Goal: Task Accomplishment & Management: Manage account settings

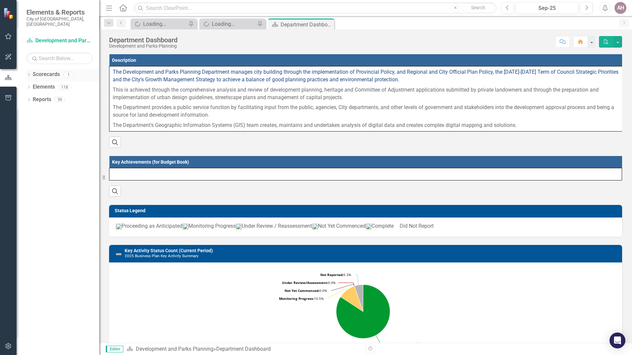
click at [47, 71] on link "Scorecards" at bounding box center [46, 75] width 27 height 8
click at [30, 73] on icon "Dropdown" at bounding box center [28, 75] width 5 height 4
click at [39, 83] on link "Development and Parks Planning" at bounding box center [67, 87] width 63 height 8
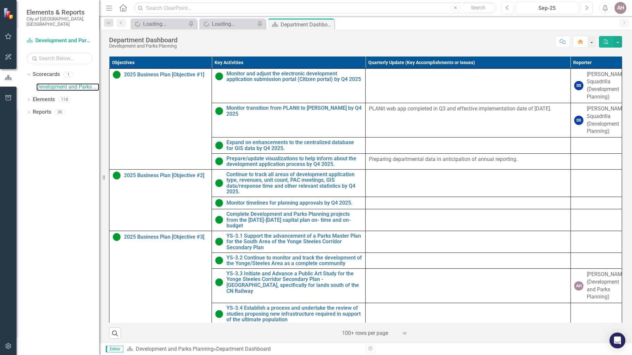
scroll to position [330, 0]
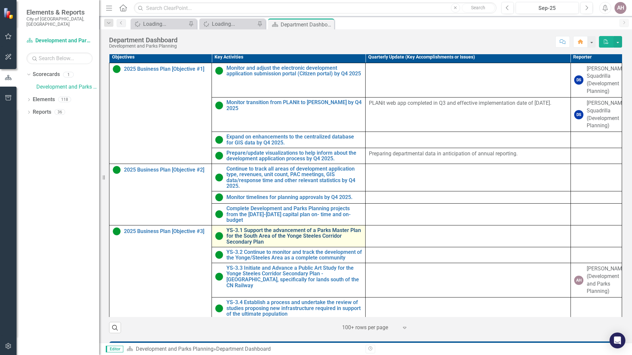
click at [244, 243] on link "YS-3.1 Support the advancement of a Parks Master Plan for the South Area of the…" at bounding box center [293, 236] width 135 height 18
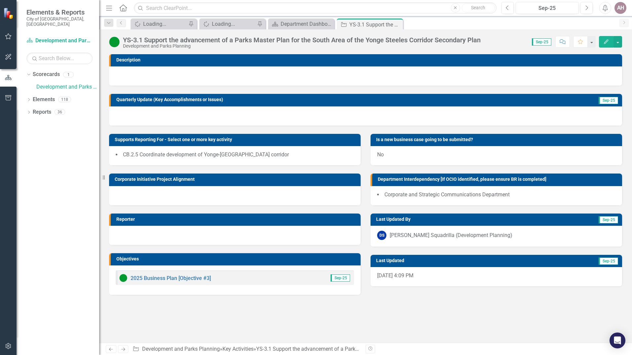
click at [132, 60] on h3 "Description" at bounding box center [367, 59] width 502 height 5
click at [491, 76] on div at bounding box center [365, 75] width 513 height 19
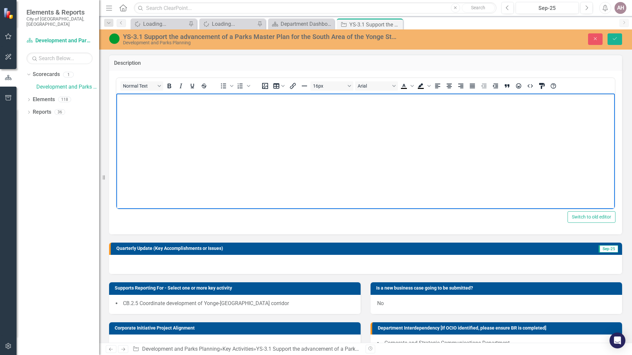
click at [123, 100] on p "Rich Text Area. Press ALT-0 for help." at bounding box center [365, 99] width 495 height 8
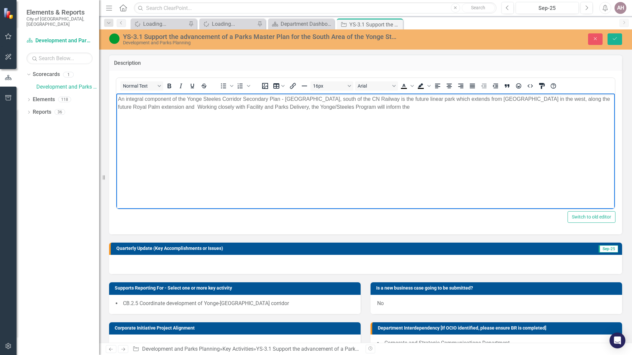
click at [461, 96] on p "An integral component of the Yonge Steeles Corridor Secondary Plan - [GEOGRAPHI…" at bounding box center [365, 103] width 495 height 16
click at [141, 113] on p "An integral component of the [GEOGRAPHIC_DATA] Plan - [GEOGRAPHIC_DATA], south …" at bounding box center [365, 107] width 495 height 24
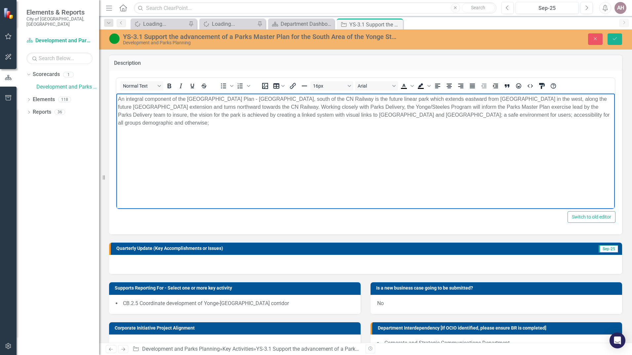
click at [295, 113] on p "An integral component of the [GEOGRAPHIC_DATA] Plan - [GEOGRAPHIC_DATA], south …" at bounding box center [365, 111] width 495 height 32
click at [249, 122] on p "An integral component of the [GEOGRAPHIC_DATA] Plan - [GEOGRAPHIC_DATA], south …" at bounding box center [365, 111] width 495 height 32
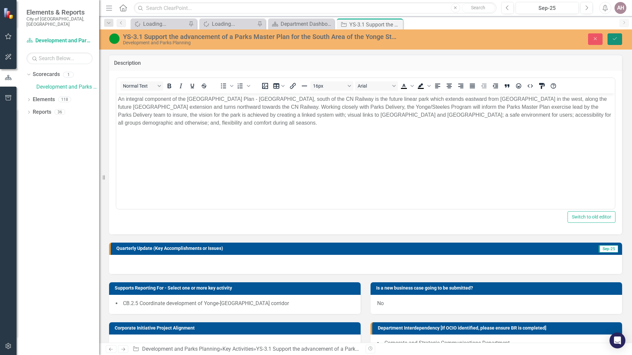
click at [616, 38] on icon "Save" at bounding box center [615, 38] width 6 height 5
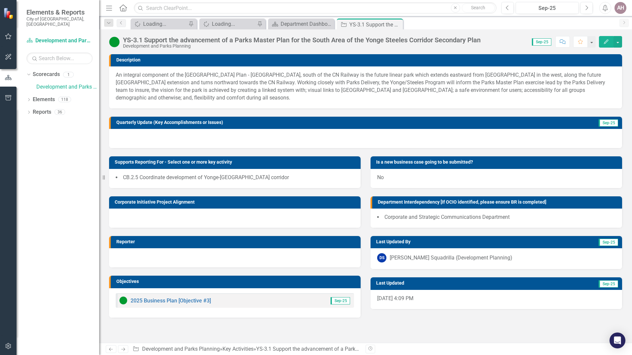
click at [608, 243] on span "Sep-25" at bounding box center [607, 242] width 19 height 7
click at [574, 257] on div "DS [PERSON_NAME] Squadrilla (Development Planning)" at bounding box center [496, 257] width 238 height 9
click at [589, 123] on td "Sep-25" at bounding box center [579, 123] width 80 height 10
click at [605, 124] on span "Sep-25" at bounding box center [607, 122] width 19 height 7
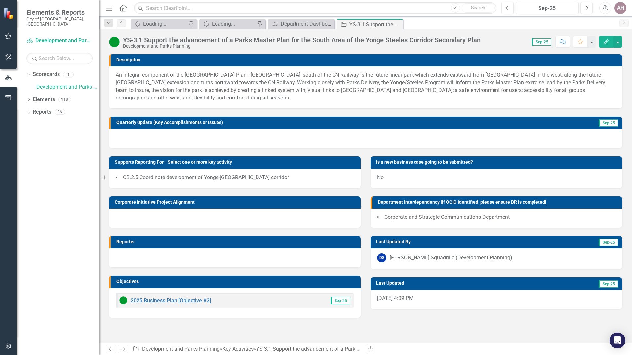
click at [605, 124] on span "Sep-25" at bounding box center [607, 122] width 19 height 7
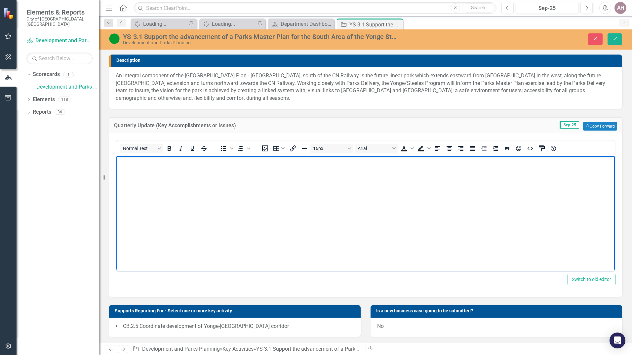
click at [134, 164] on p "Rich Text Area. Press ALT-0 for help." at bounding box center [365, 162] width 495 height 8
click at [118, 161] on body "YSCSP - South Area, South of the CN Railway Parks Master Plan scheduled to star…" at bounding box center [365, 205] width 498 height 99
drag, startPoint x: 118, startPoint y: 161, endPoint x: 149, endPoint y: 162, distance: 31.4
click at [149, 162] on body "Q4 - Update YSCSP - South Area, South of the CN Railway Parks Master Plan sched…" at bounding box center [365, 205] width 498 height 99
click at [170, 148] on icon "Bold" at bounding box center [170, 148] width 4 height 5
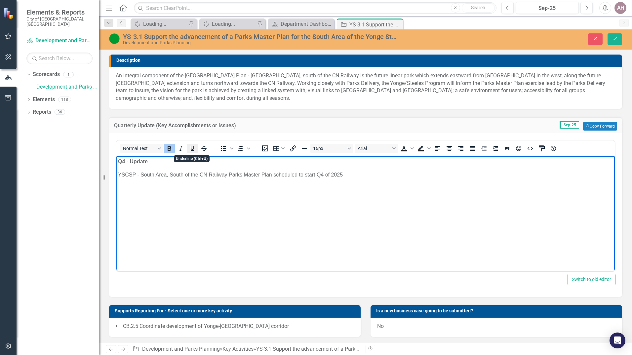
click at [191, 145] on icon "Underline" at bounding box center [192, 148] width 8 height 8
drag, startPoint x: 118, startPoint y: 160, endPoint x: 149, endPoint y: 162, distance: 30.8
click at [149, 162] on p "Q4 Update" at bounding box center [365, 162] width 495 height 8
click at [168, 148] on icon "Bold" at bounding box center [170, 148] width 4 height 5
click at [190, 147] on icon "Underline" at bounding box center [192, 148] width 8 height 8
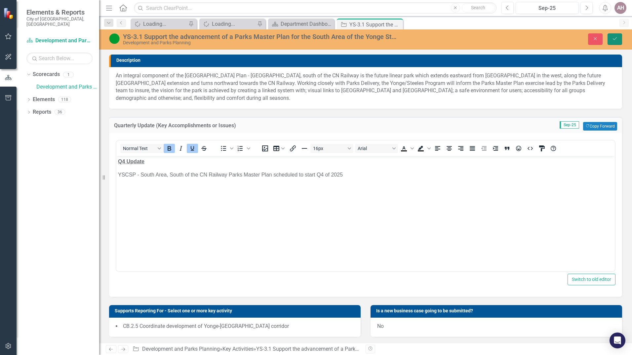
click at [615, 37] on icon "Save" at bounding box center [615, 38] width 6 height 5
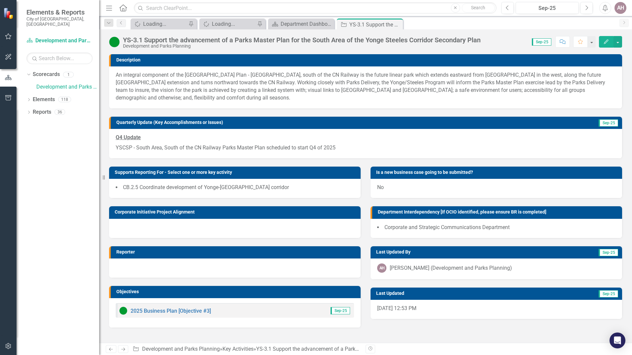
click at [354, 253] on h3 "Reporter" at bounding box center [236, 251] width 241 height 5
click at [170, 268] on div at bounding box center [234, 267] width 251 height 19
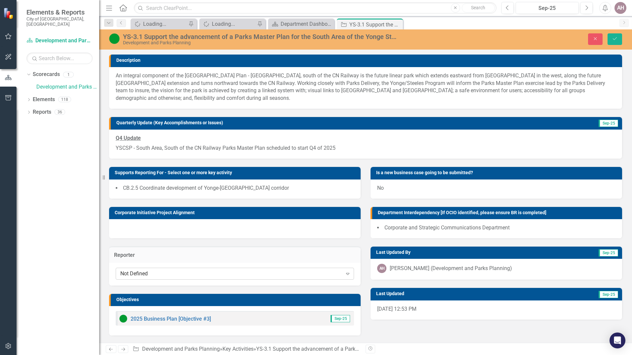
click at [348, 274] on icon "Expand" at bounding box center [347, 273] width 7 height 5
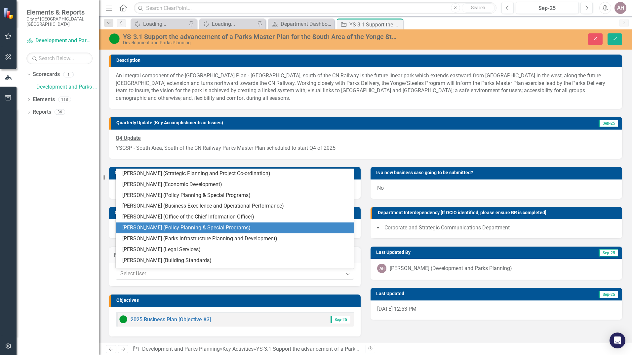
scroll to position [1520, 0]
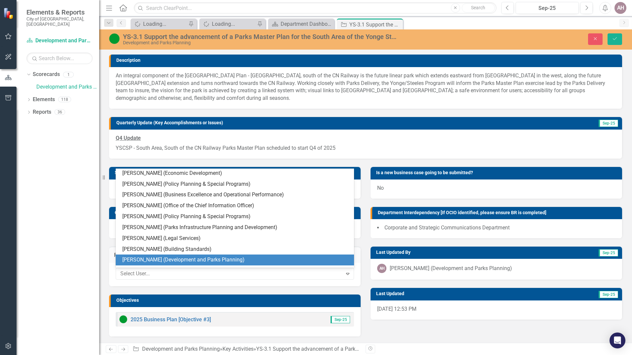
click at [240, 258] on div "[PERSON_NAME] (Development and Parks Planning)" at bounding box center [236, 260] width 228 height 8
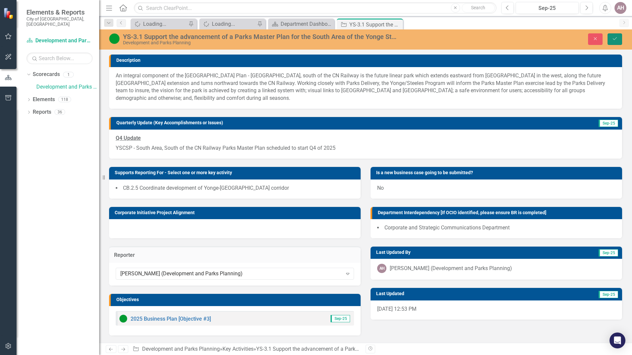
click at [615, 40] on icon "Save" at bounding box center [615, 38] width 6 height 5
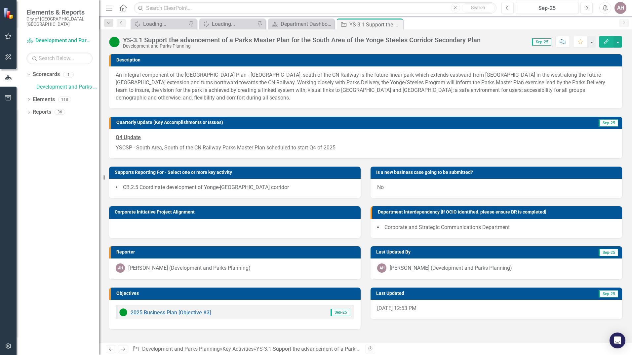
click at [608, 213] on h3 "Department Interdependency [If OCIO identified, please ensure BR is completed]" at bounding box center [498, 211] width 241 height 5
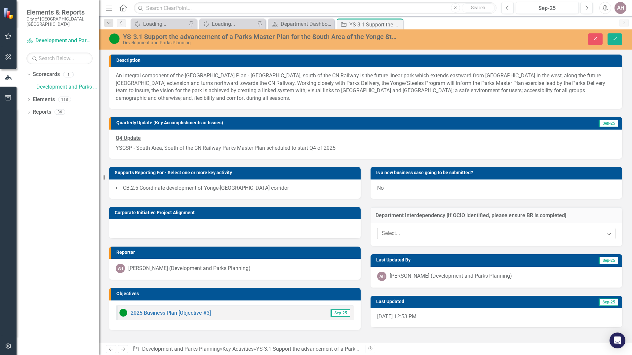
click at [609, 234] on icon "Expand" at bounding box center [609, 233] width 7 height 5
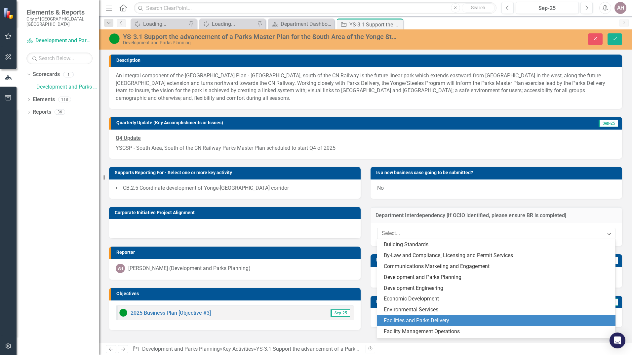
click at [480, 321] on div "Facilities and Parks Delivery" at bounding box center [498, 321] width 228 height 8
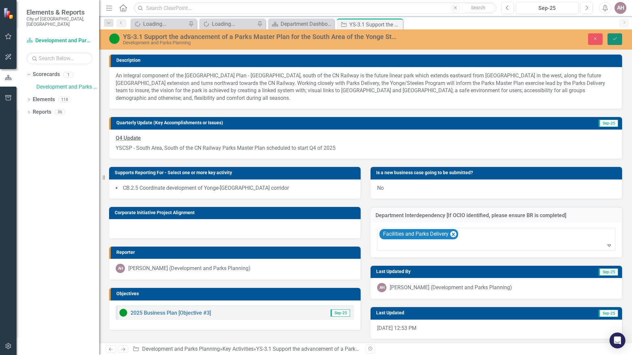
click at [616, 37] on icon "Save" at bounding box center [615, 38] width 6 height 5
